Goal: Find specific page/section

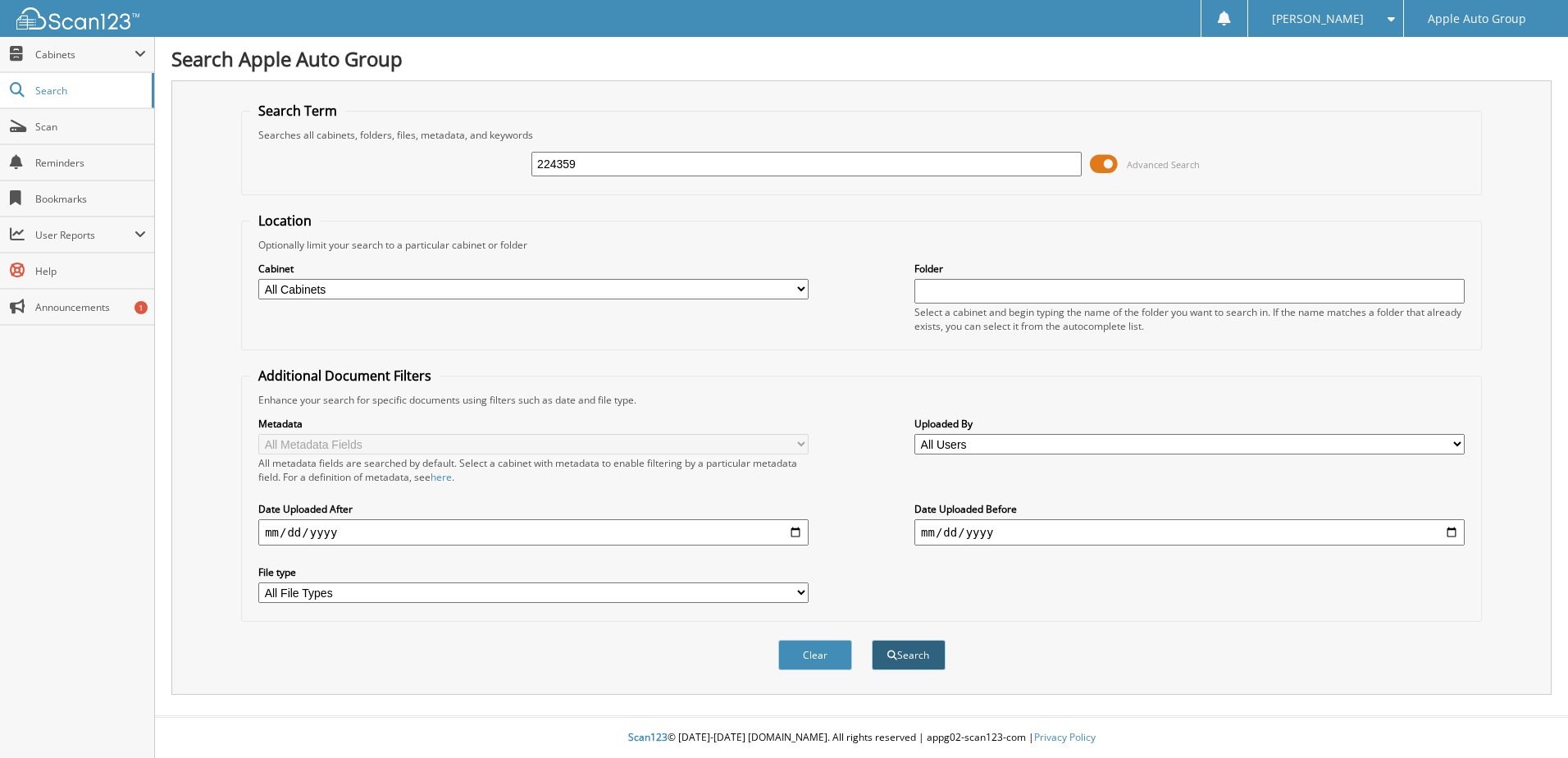
type input "224359"
click at [913, 656] on button "Search" at bounding box center [908, 655] width 74 height 31
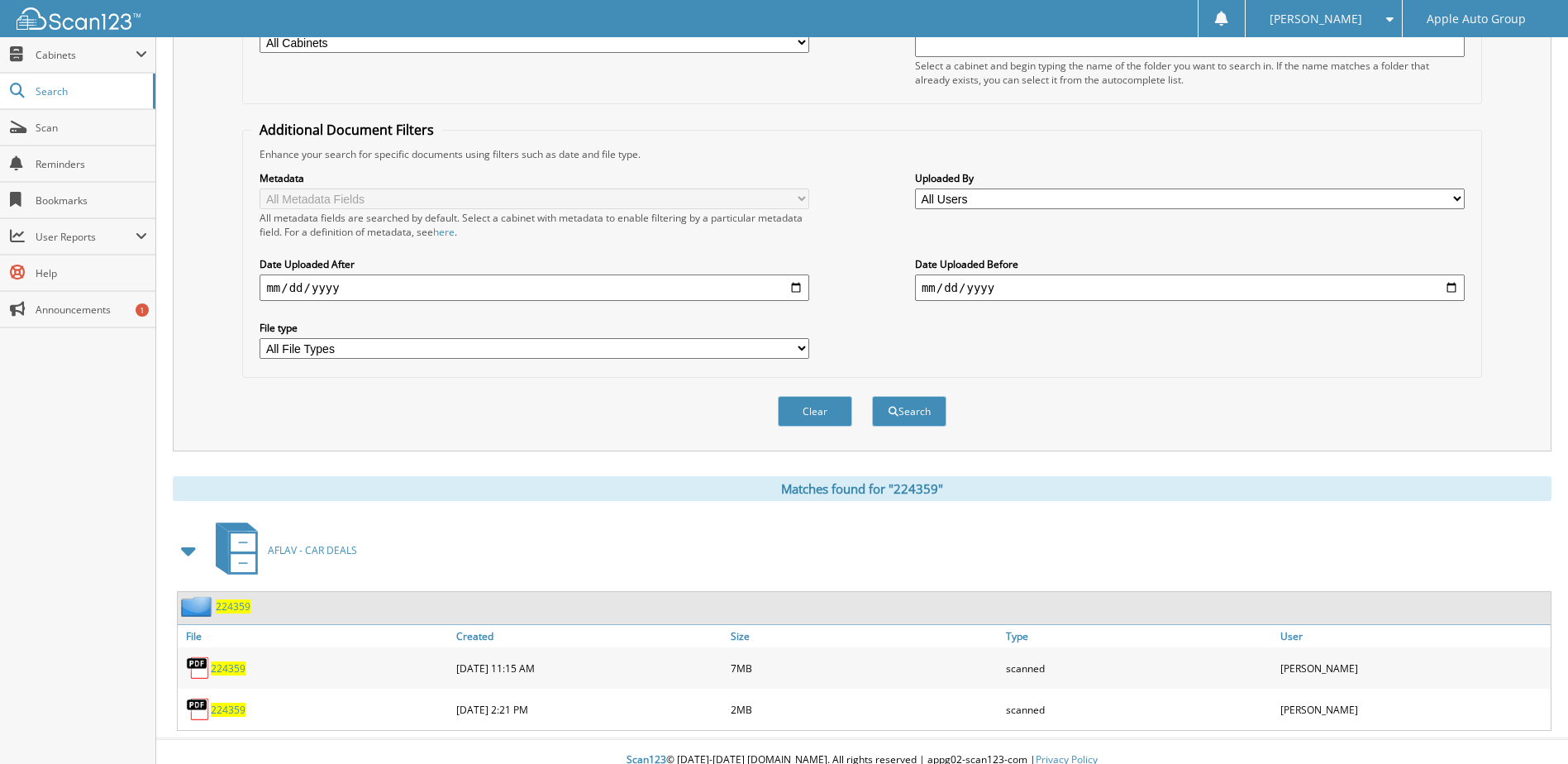
scroll to position [267, 0]
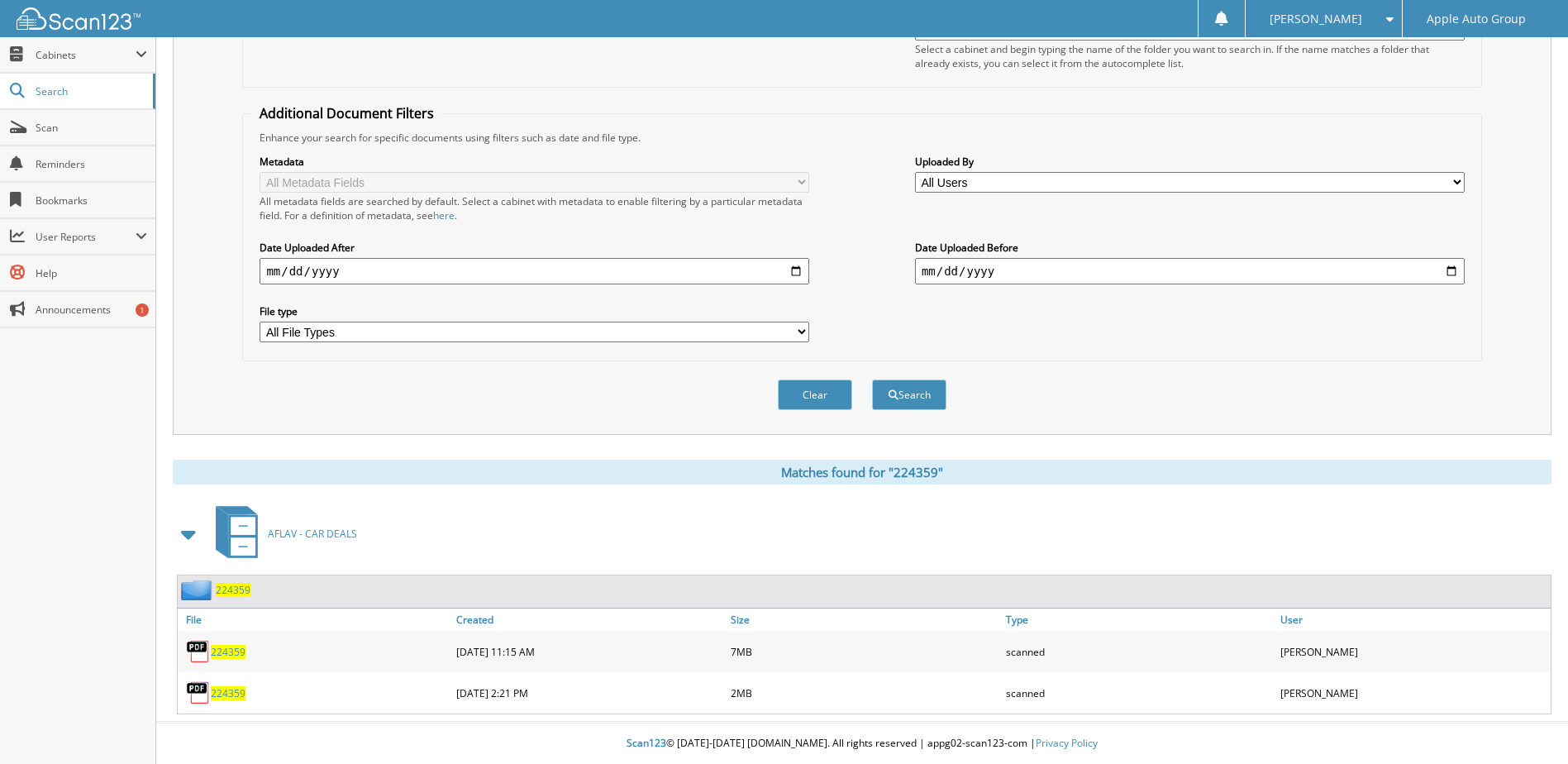
click at [231, 591] on span "224359" at bounding box center [233, 590] width 35 height 14
